Goal: Information Seeking & Learning: Learn about a topic

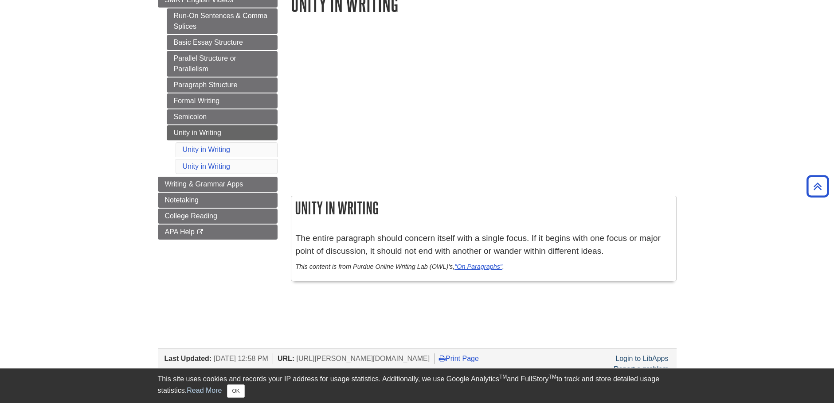
scroll to position [117, 0]
click at [222, 151] on link "Unity in Writing" at bounding box center [206, 150] width 47 height 8
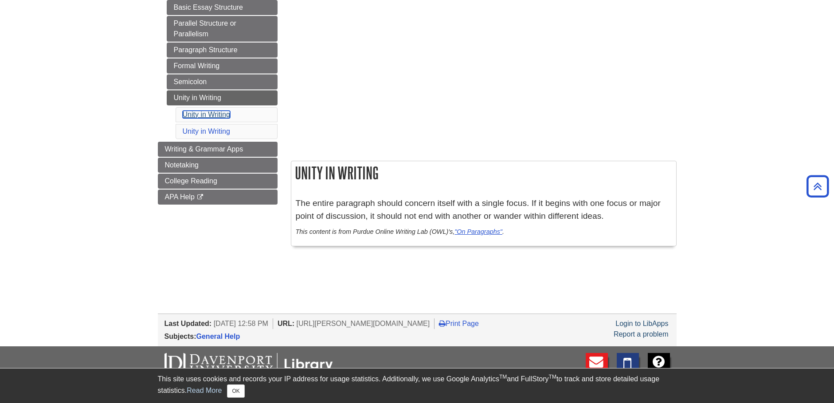
click at [225, 113] on link "Unity in Writing" at bounding box center [206, 115] width 47 height 8
click at [219, 132] on link "Unity in Writing" at bounding box center [206, 132] width 47 height 8
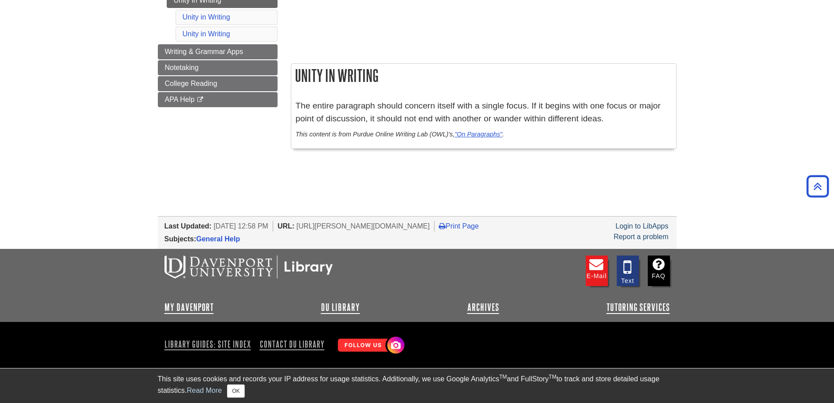
scroll to position [117, 0]
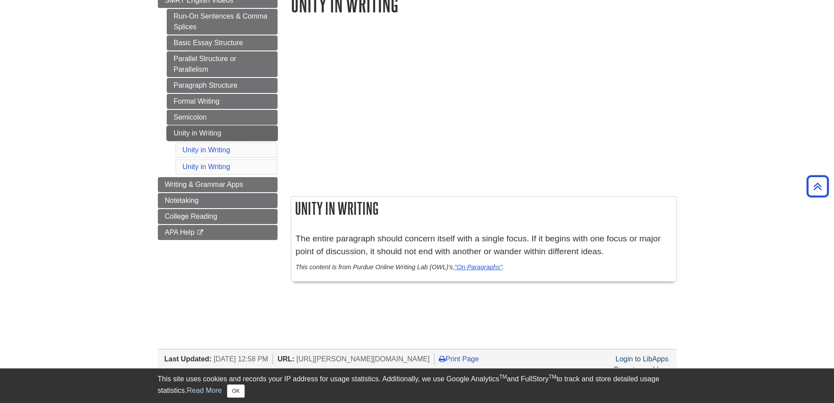
click at [210, 130] on link "Unity in Writing" at bounding box center [222, 133] width 111 height 15
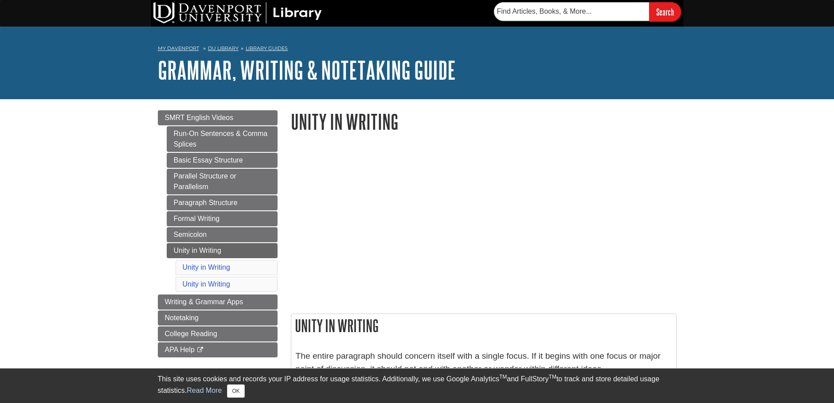
scroll to position [177, 0]
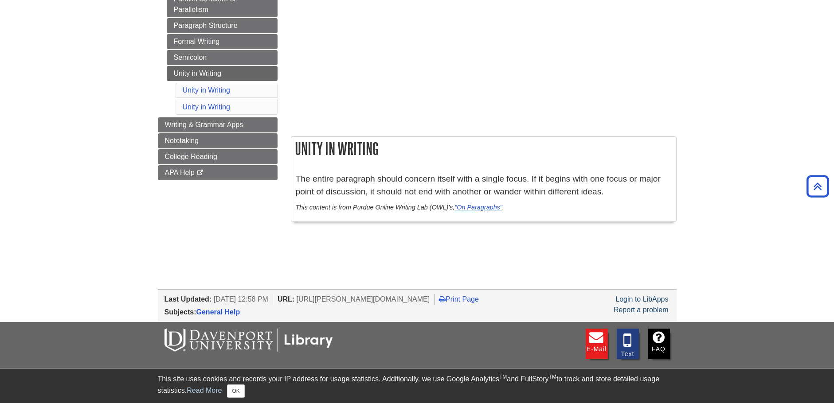
drag, startPoint x: 611, startPoint y: 191, endPoint x: 294, endPoint y: 149, distance: 319.7
click at [294, 149] on div "Unity in Writing The entire paragraph should concern itself with a single focus…" at bounding box center [484, 179] width 386 height 85
drag, startPoint x: 294, startPoint y: 149, endPoint x: 332, endPoint y: 151, distance: 38.6
copy div "Unity in Writing The entire paragraph should concern itself with a single focus…"
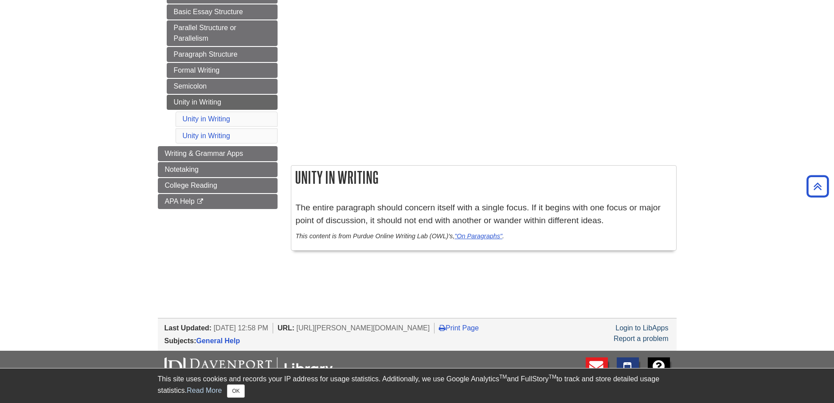
scroll to position [133, 0]
